Goal: Information Seeking & Learning: Learn about a topic

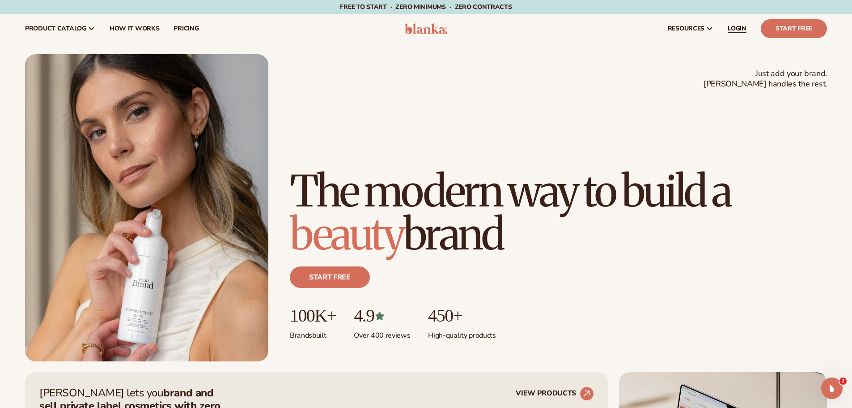
click at [739, 26] on span "LOGIN" at bounding box center [737, 28] width 19 height 7
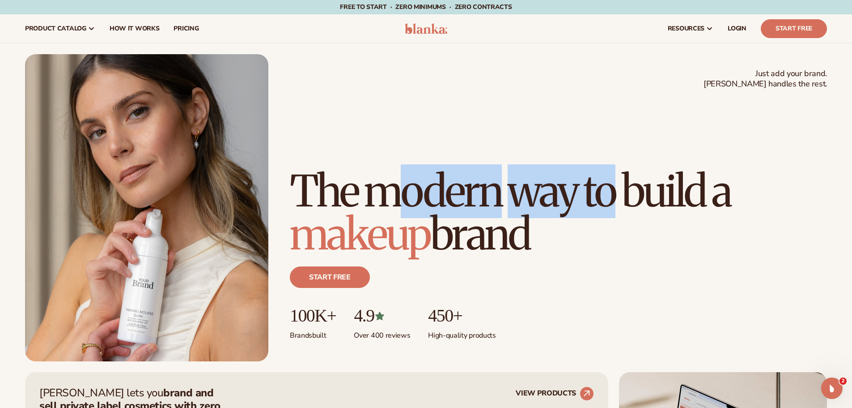
drag, startPoint x: 393, startPoint y: 156, endPoint x: 507, endPoint y: 218, distance: 128.9
click at [402, 215] on h1 "The modern way to build a makeup brand" at bounding box center [558, 213] width 537 height 86
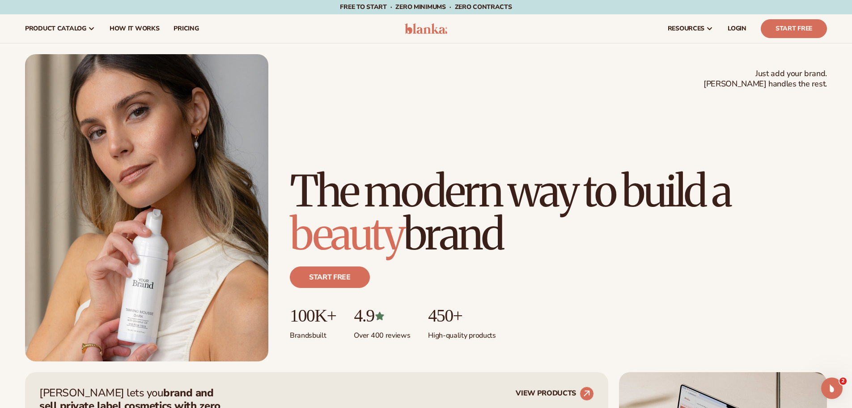
click at [522, 216] on h1 "The modern way to build a beauty brand" at bounding box center [558, 213] width 537 height 86
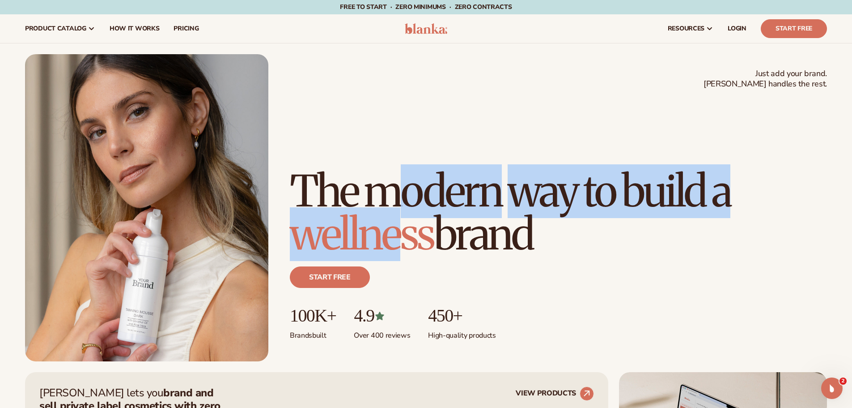
drag, startPoint x: 389, startPoint y: 158, endPoint x: 409, endPoint y: 229, distance: 73.9
click at [409, 229] on h1 "The modern way to build a wellness brand" at bounding box center [558, 213] width 537 height 86
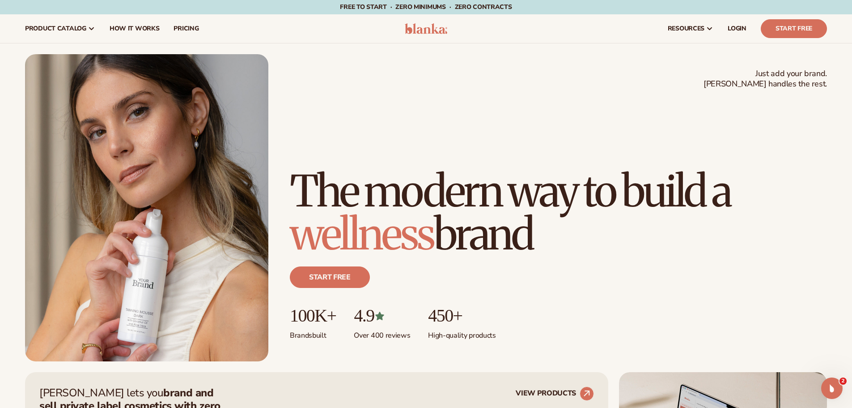
click at [500, 226] on h1 "The modern way to build a wellness brand" at bounding box center [558, 213] width 537 height 86
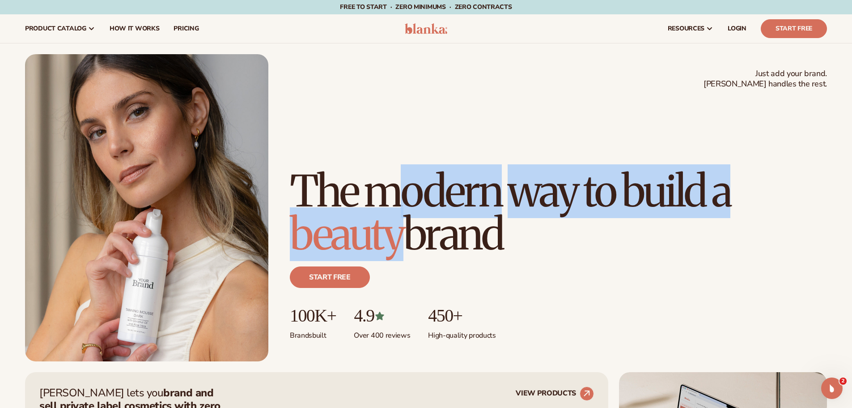
drag, startPoint x: 391, startPoint y: 153, endPoint x: 409, endPoint y: 235, distance: 84.3
click at [396, 234] on h1 "The modern way to build a beauty brand" at bounding box center [558, 213] width 537 height 86
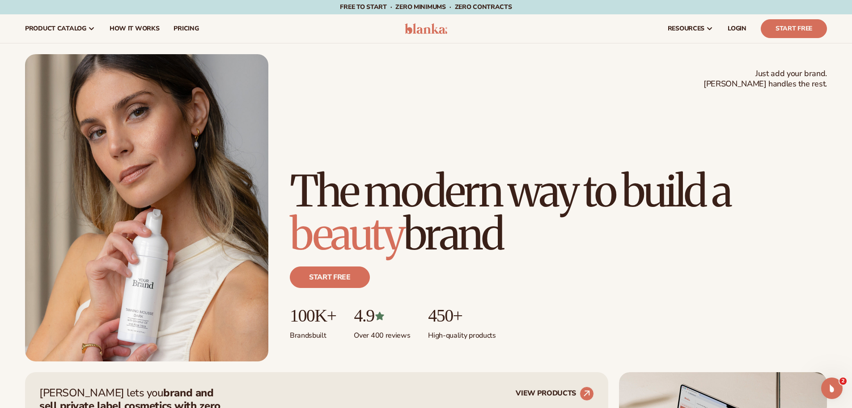
click at [487, 234] on h1 "The modern way to build a beauty brand" at bounding box center [558, 213] width 537 height 86
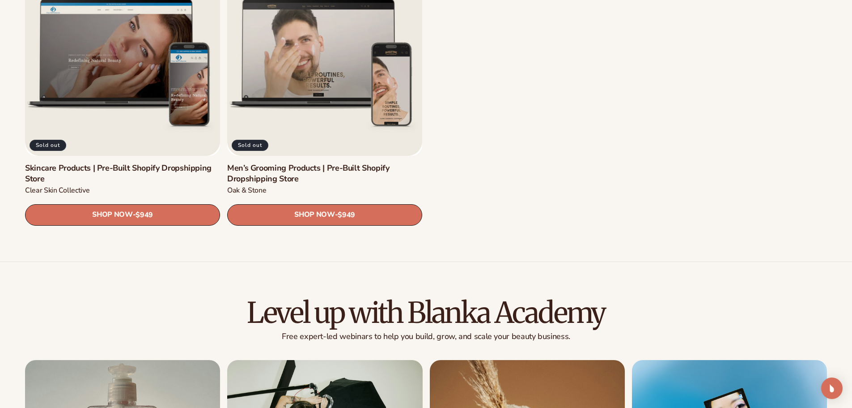
scroll to position [1611, 0]
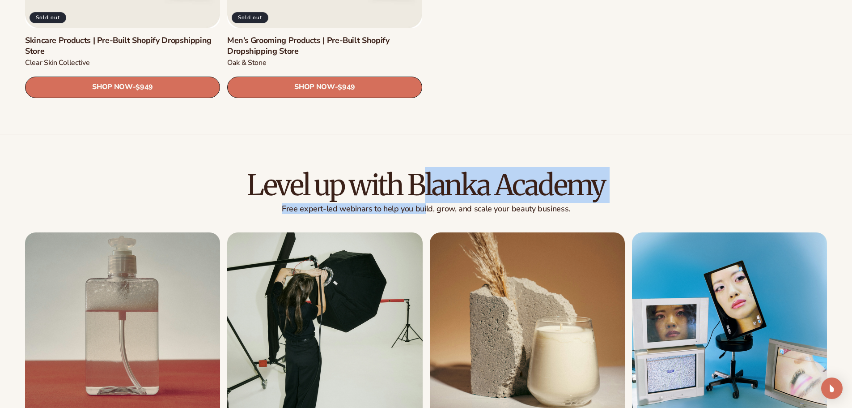
drag, startPoint x: 426, startPoint y: 184, endPoint x: 427, endPoint y: 207, distance: 22.4
click at [427, 207] on div "Level up with Blanka Academy Free expert-led webinars to help you build, grow, …" at bounding box center [426, 192] width 802 height 44
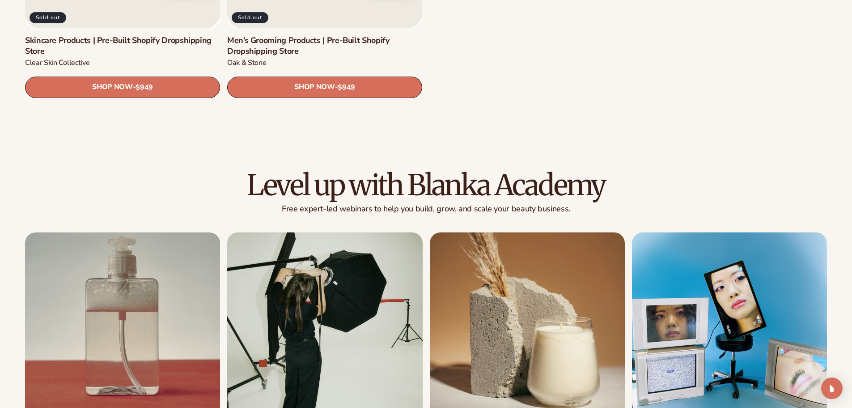
click at [484, 209] on p "Free expert-led webinars to help you build, grow, and scale your beauty busines…" at bounding box center [426, 209] width 802 height 10
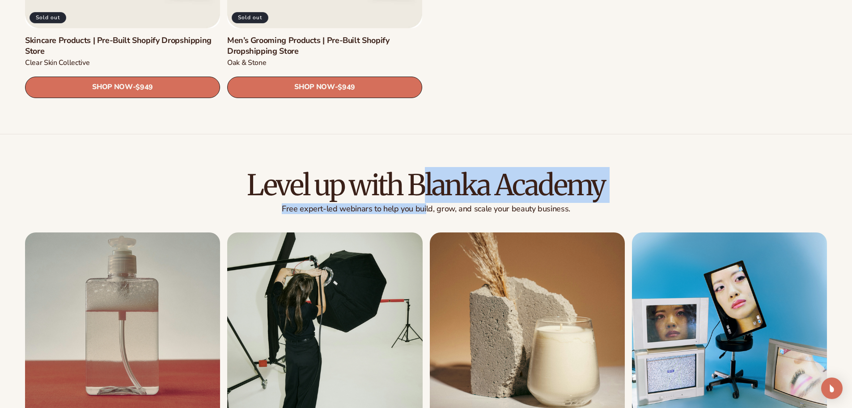
drag, startPoint x: 426, startPoint y: 183, endPoint x: 426, endPoint y: 208, distance: 25.1
click at [426, 208] on div "Level up with Blanka Academy Free expert-led webinars to help you build, grow, …" at bounding box center [426, 192] width 802 height 44
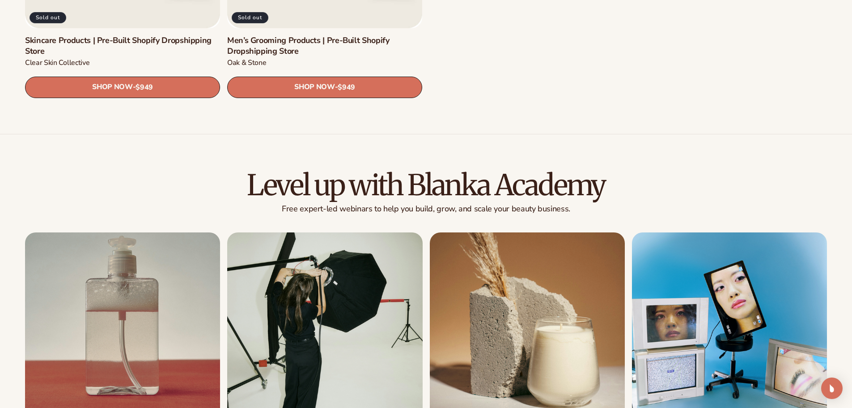
click at [469, 217] on div "Level up with Blanka Academy Free expert-led webinars to help you build, grow, …" at bounding box center [426, 328] width 852 height 316
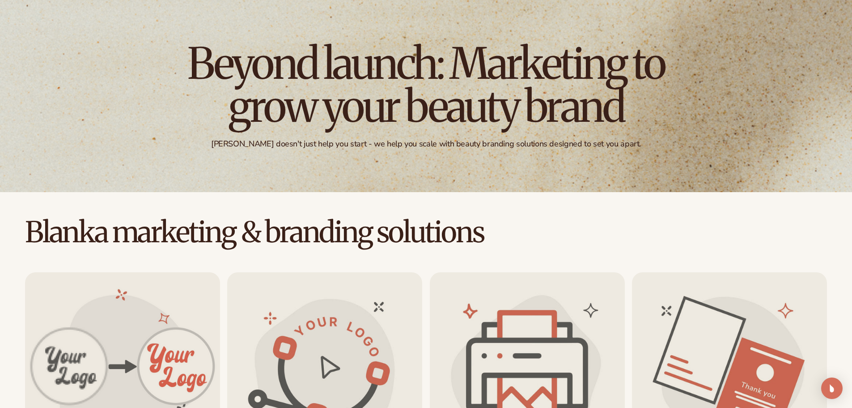
scroll to position [0, 0]
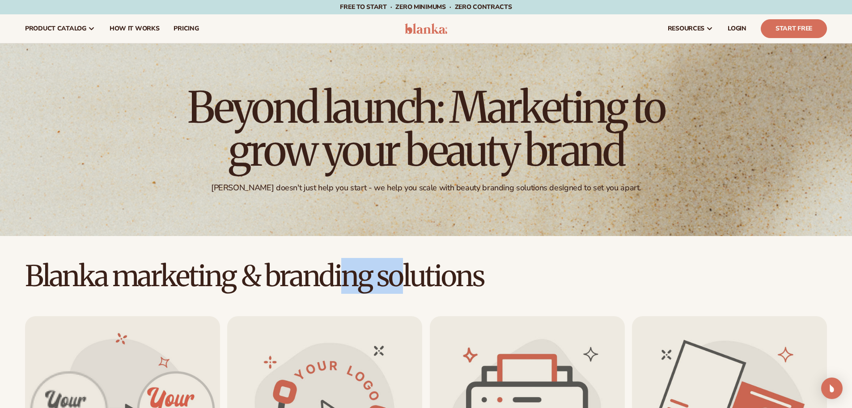
drag, startPoint x: 342, startPoint y: 278, endPoint x: 459, endPoint y: 277, distance: 116.3
click at [443, 277] on h2 "Blanka marketing & branding solutions" at bounding box center [426, 276] width 852 height 30
click at [502, 275] on h2 "Blanka marketing & branding solutions" at bounding box center [426, 276] width 852 height 30
click at [716, 285] on h2 "Blanka marketing & branding solutions" at bounding box center [426, 276] width 852 height 30
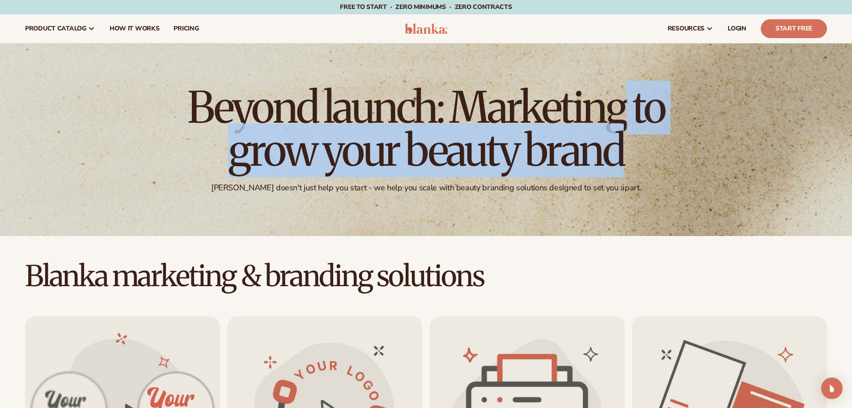
drag, startPoint x: 425, startPoint y: 102, endPoint x: 413, endPoint y: 157, distance: 56.6
click at [413, 157] on h1 "Beyond launch: Marketing to grow your beauty brand" at bounding box center [426, 129] width 492 height 86
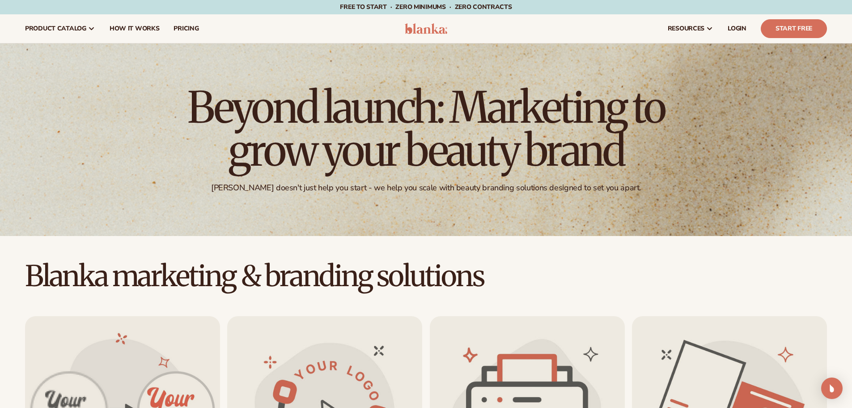
click at [436, 157] on h1 "Beyond launch: Marketing to grow your beauty brand" at bounding box center [426, 129] width 492 height 86
drag, startPoint x: 440, startPoint y: 106, endPoint x: 441, endPoint y: 140, distance: 33.1
click at [441, 140] on h1 "Beyond launch: Marketing to grow your beauty brand" at bounding box center [426, 129] width 492 height 86
click at [476, 155] on h1 "Beyond launch: Marketing to grow your beauty brand" at bounding box center [426, 129] width 492 height 86
